Goal: Task Accomplishment & Management: Complete application form

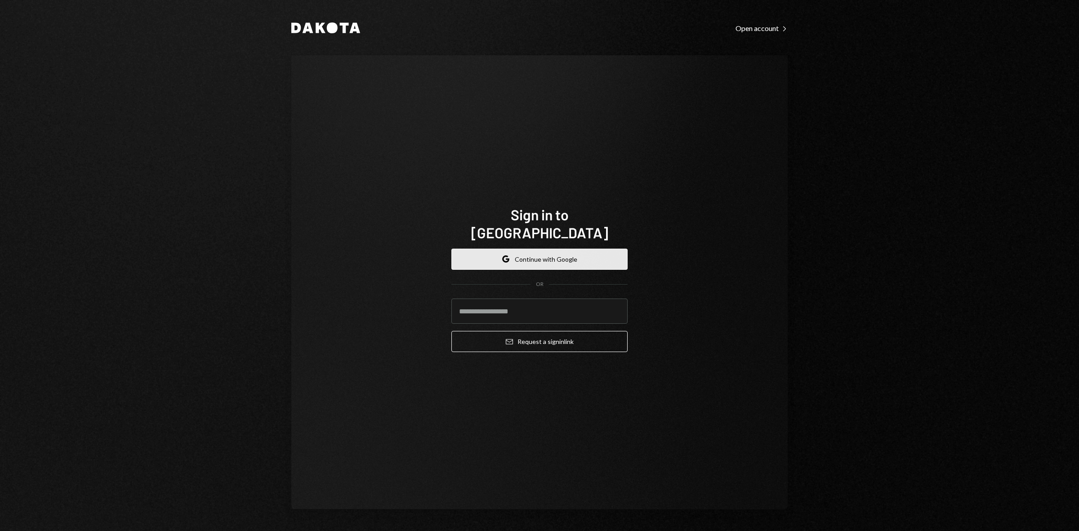
click at [515, 251] on button "Google Continue with Google" at bounding box center [539, 259] width 176 height 21
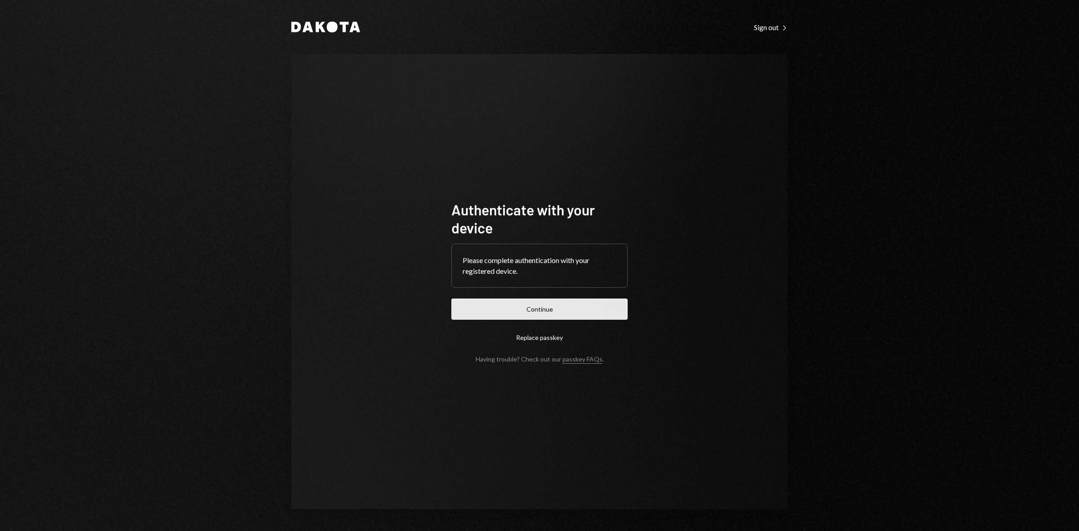
click at [608, 303] on button "Continue" at bounding box center [539, 309] width 176 height 21
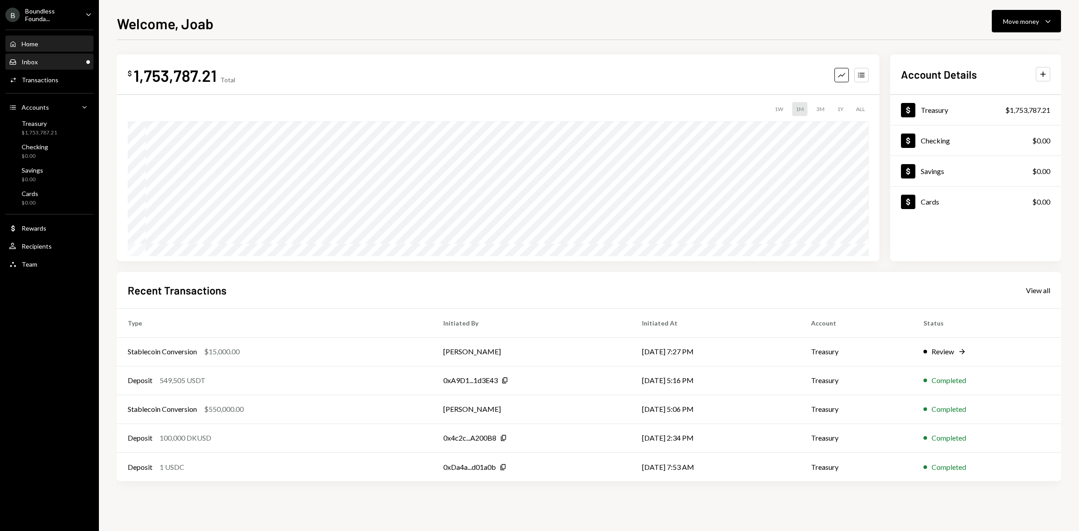
click at [67, 64] on div "Inbox Inbox" at bounding box center [49, 62] width 81 height 8
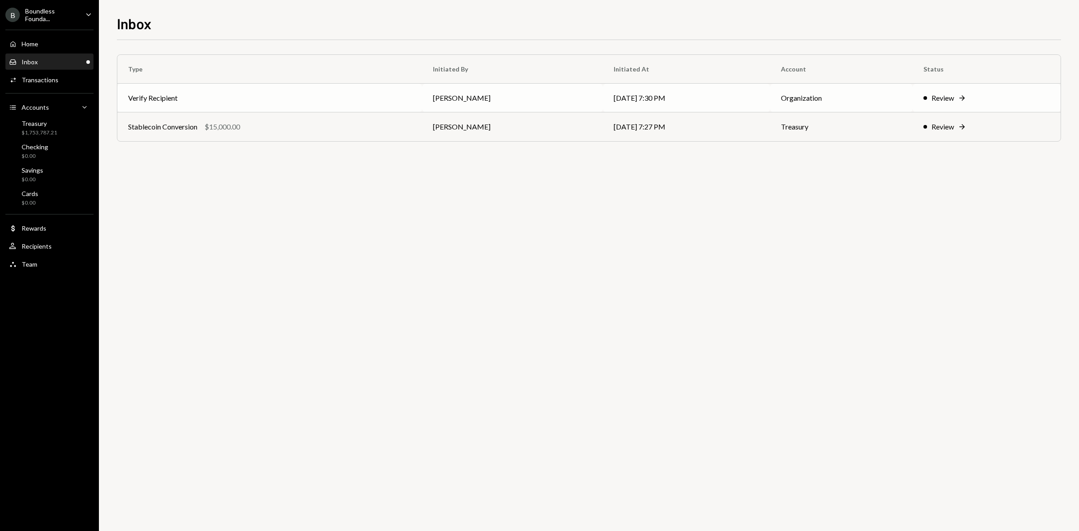
click at [949, 95] on div "Review" at bounding box center [943, 98] width 22 height 11
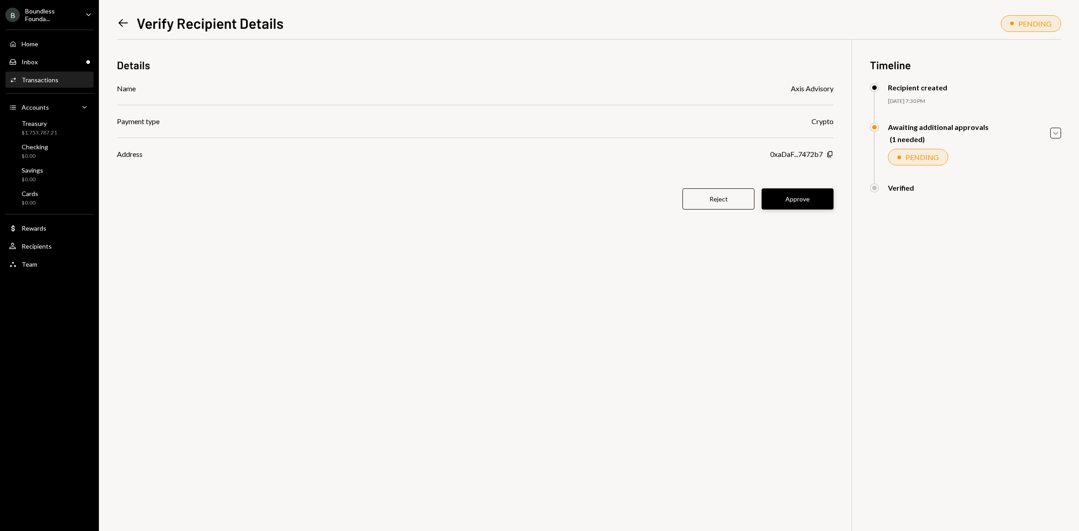
click at [791, 204] on button "Approve" at bounding box center [798, 198] width 72 height 21
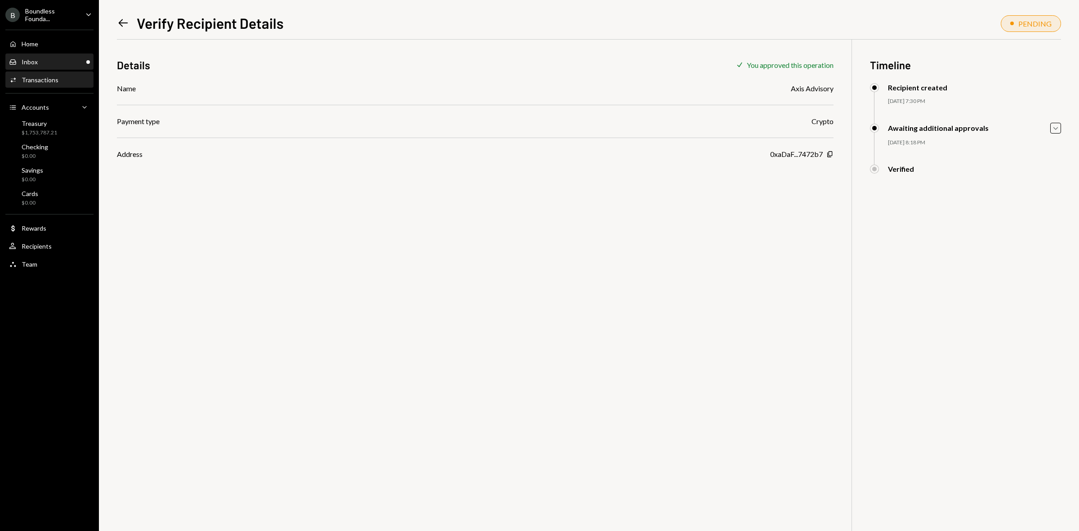
click at [58, 61] on div "Inbox Inbox" at bounding box center [49, 62] width 81 height 8
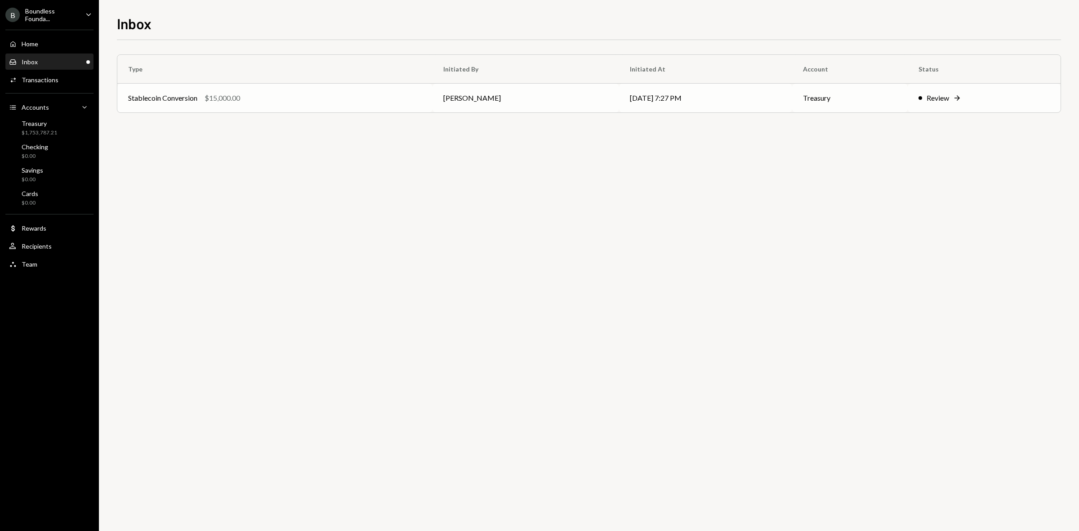
click at [933, 95] on div "Review" at bounding box center [938, 98] width 22 height 11
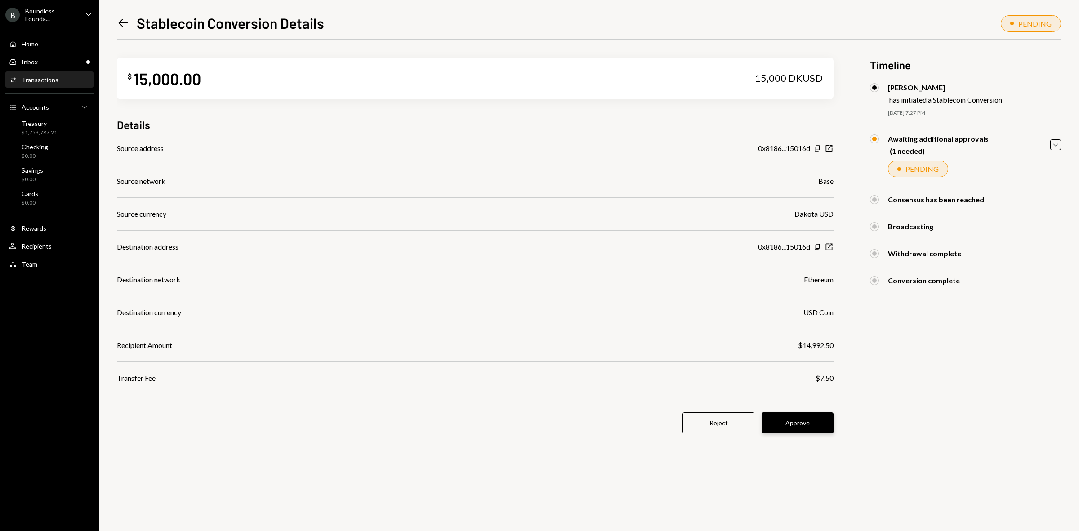
click at [817, 420] on button "Approve" at bounding box center [798, 422] width 72 height 21
